Goal: Check status: Check status

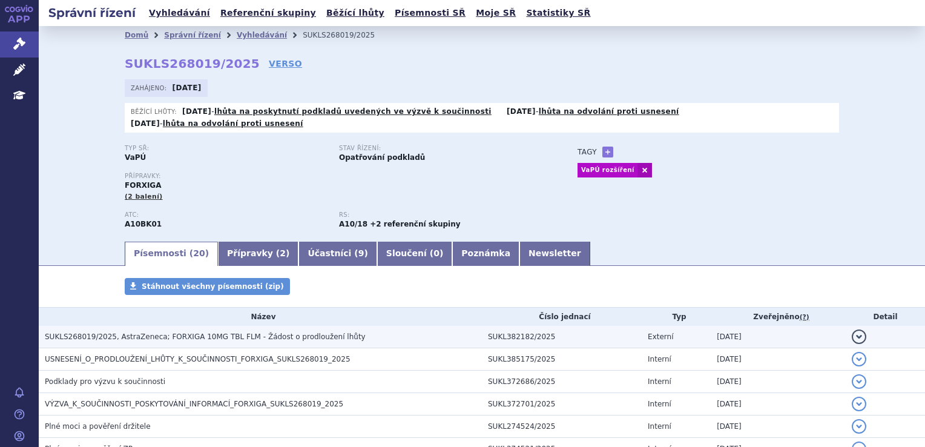
click at [159, 326] on td "SUKLS268019/2025, AstraZeneca; FORXIGA 10MG TBL FLM - Žádost o prodloužení lhůty" at bounding box center [260, 337] width 443 height 22
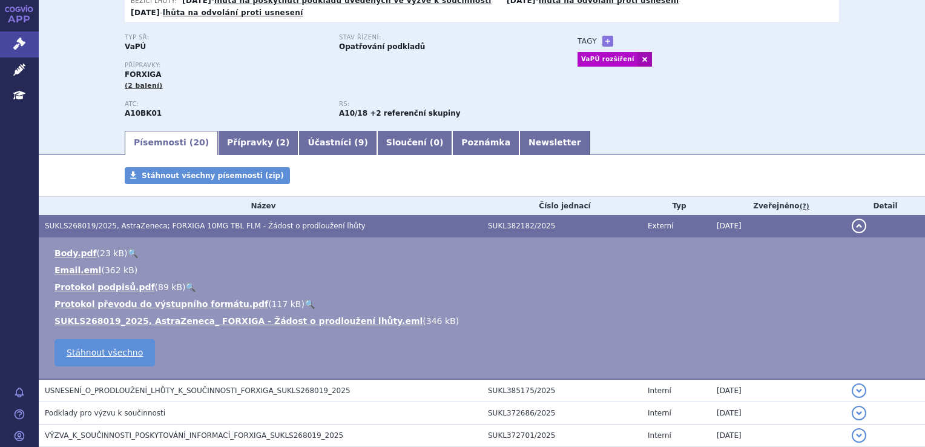
scroll to position [121, 0]
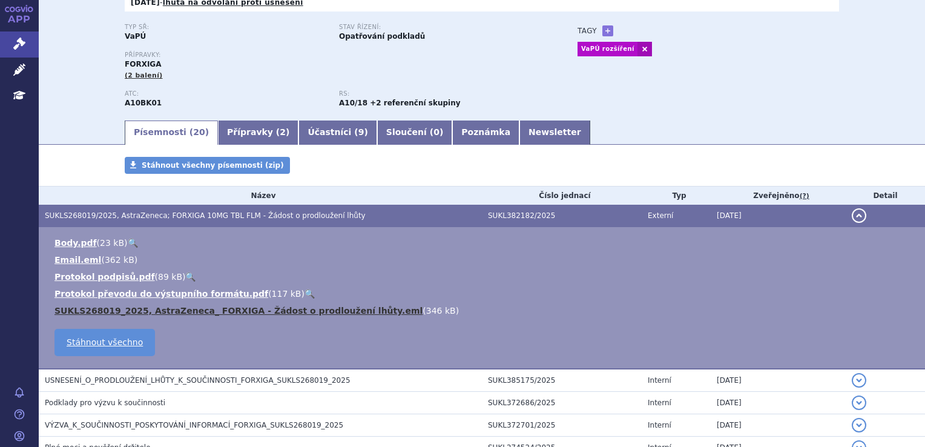
click at [169, 306] on link "SUKLS268019_2025, AstraZeneca_ FORXIGA - Žádost o prodloužení lhůty.eml" at bounding box center [239, 311] width 368 height 10
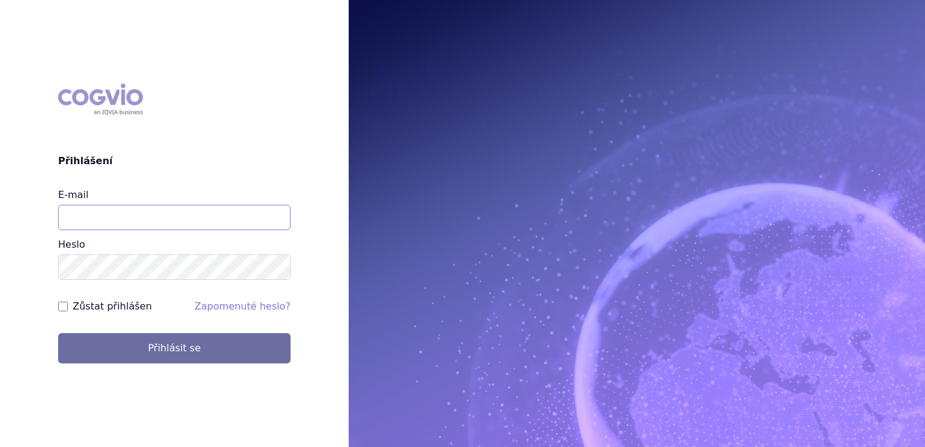
click at [259, 228] on input "E-mail" at bounding box center [174, 217] width 233 height 25
type input "klara.koubkova.ext@boehringer-ingelheim.com"
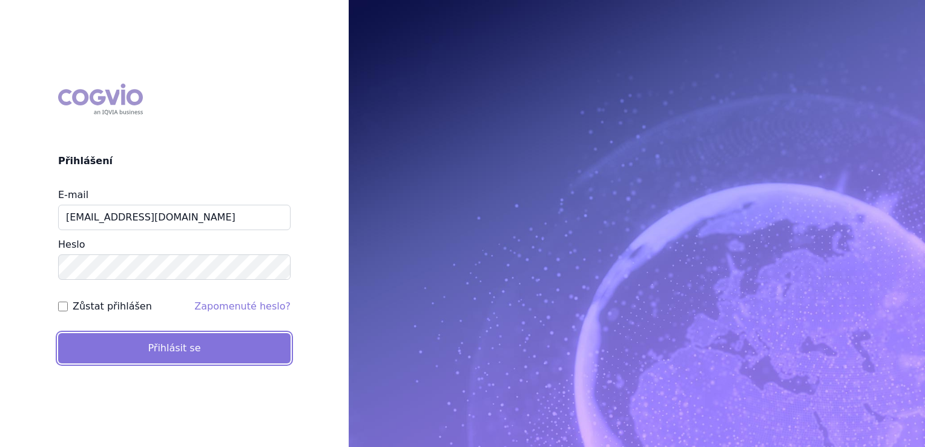
click at [237, 340] on button "Přihlásit se" at bounding box center [174, 348] width 233 height 30
